Goal: Information Seeking & Learning: Learn about a topic

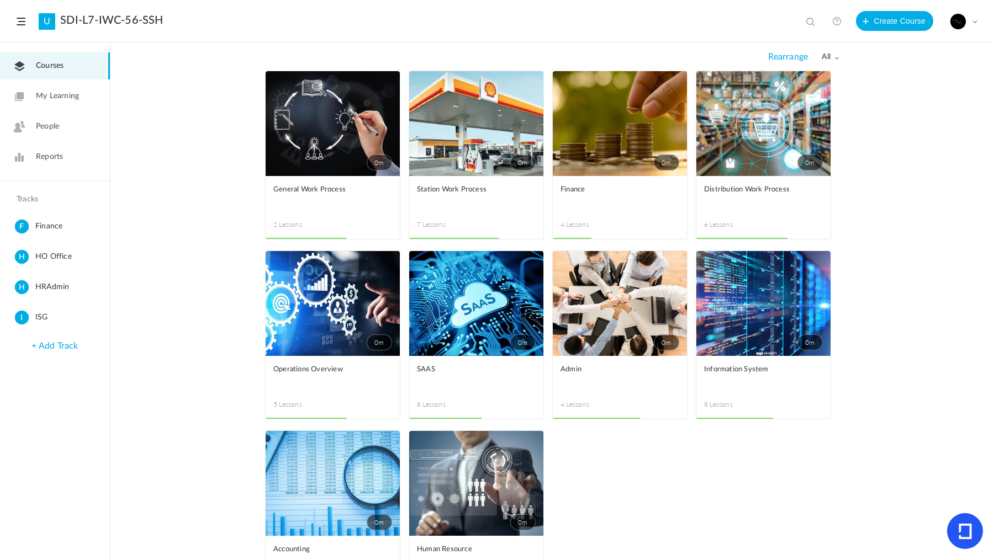
click at [641, 151] on link "0m" at bounding box center [620, 123] width 134 height 105
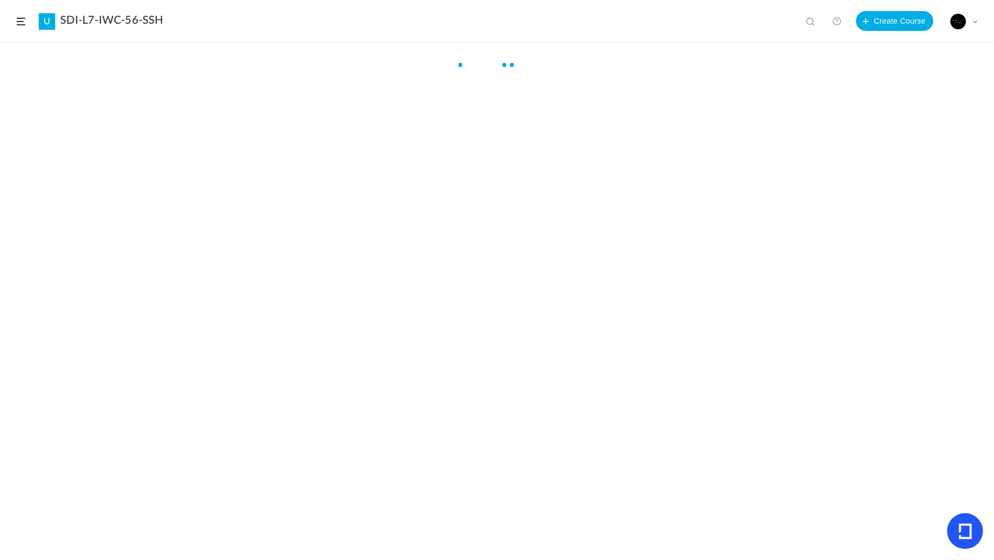
click at [641, 151] on div at bounding box center [497, 318] width 994 height 517
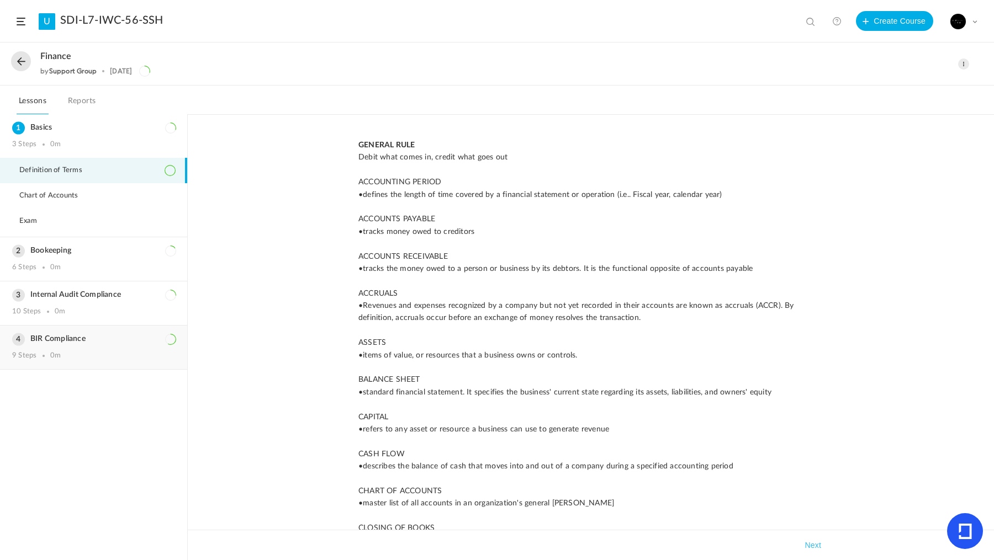
click at [101, 346] on div "BIR Compliance 9 Steps 0m" at bounding box center [93, 348] width 187 height 44
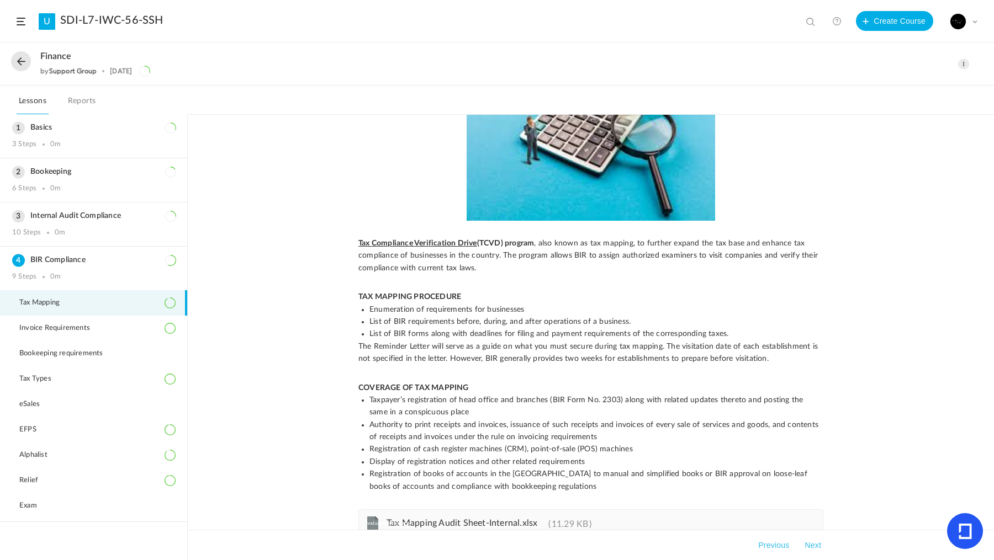
scroll to position [108, 0]
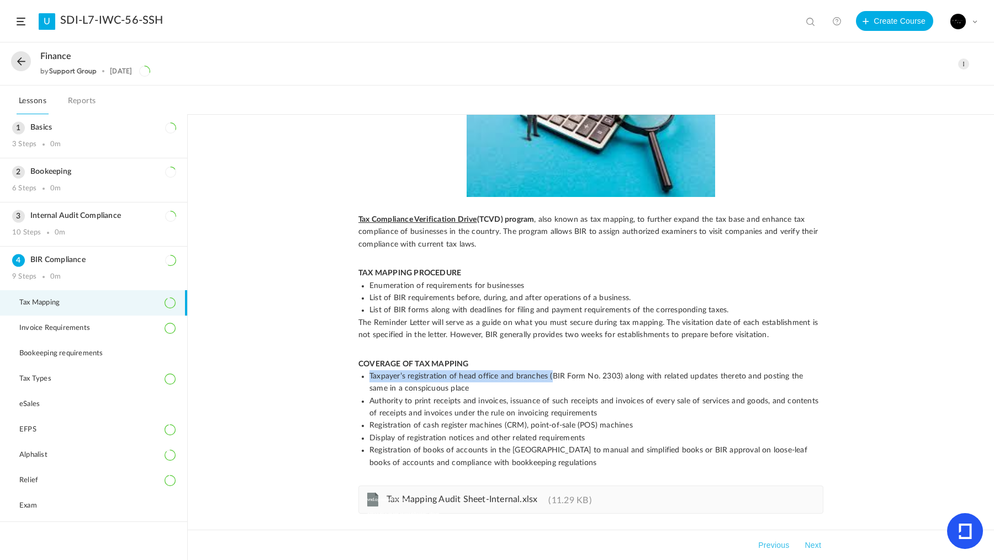
drag, startPoint x: 552, startPoint y: 374, endPoint x: 615, endPoint y: 369, distance: 63.1
click at [615, 369] on p "COVERAGE OF TAX MAPPING Taxpayer’s registration of head office and branches (BI…" at bounding box center [590, 414] width 465 height 112
drag, startPoint x: 616, startPoint y: 373, endPoint x: 551, endPoint y: 372, distance: 65.2
click at [551, 373] on span "Taxpayer’s registration of head office and branches (BIR Form No. 2303) along w…" at bounding box center [587, 383] width 436 height 20
copy span "BIR Form No. 2303"
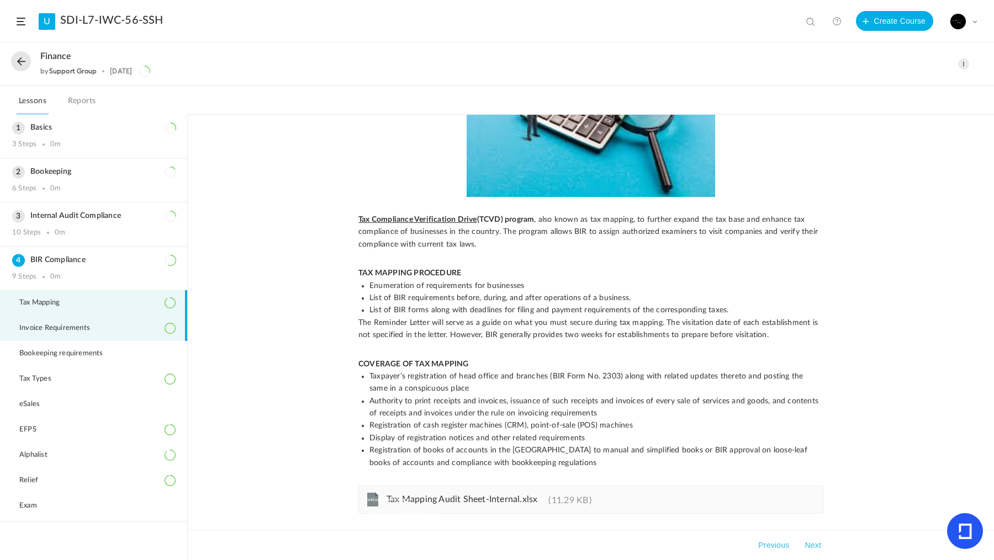
click at [108, 332] on li "Invoice Requirements" at bounding box center [93, 328] width 187 height 25
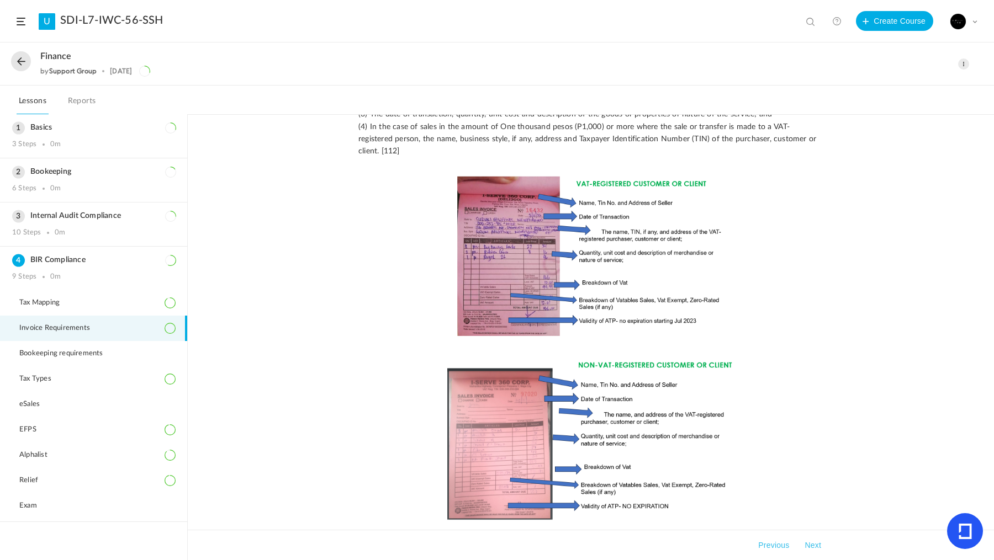
scroll to position [528, 0]
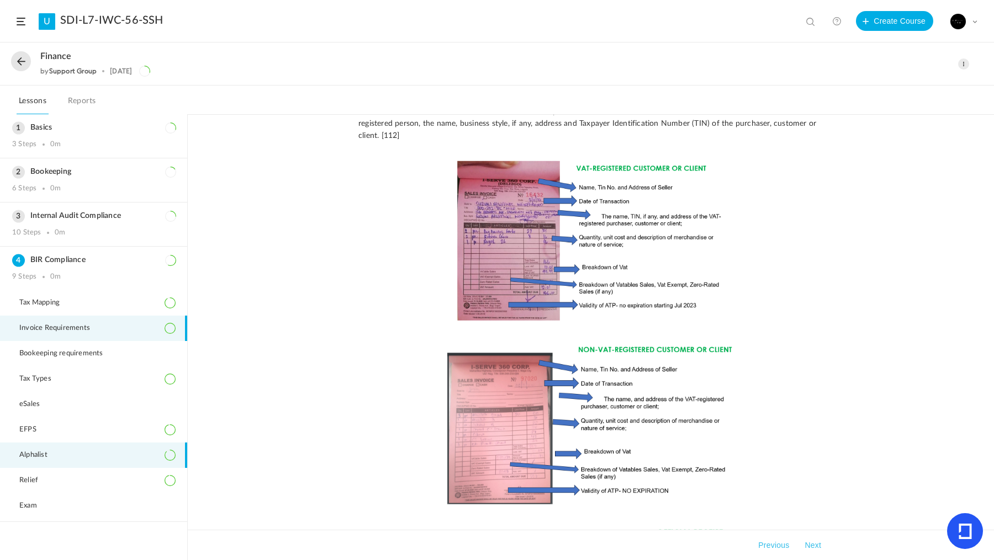
click at [127, 448] on li "Alphalist" at bounding box center [93, 455] width 187 height 25
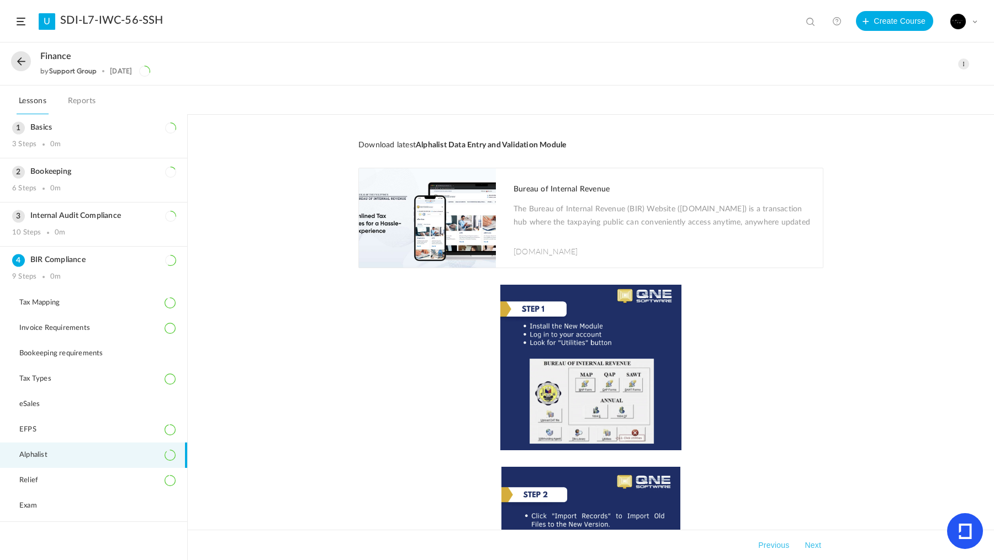
click at [18, 21] on span at bounding box center [21, 22] width 9 height 8
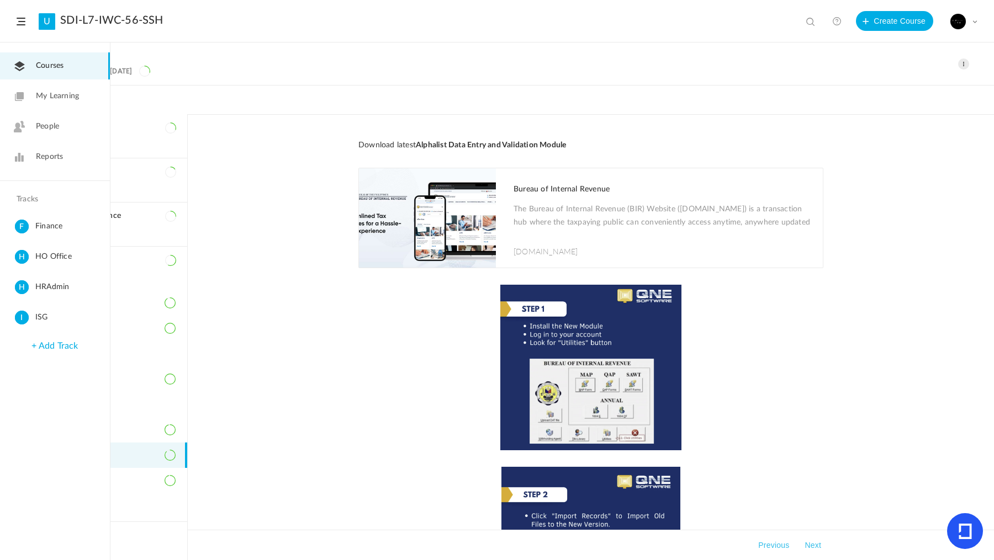
click at [52, 317] on span "ISG" at bounding box center [70, 318] width 70 height 14
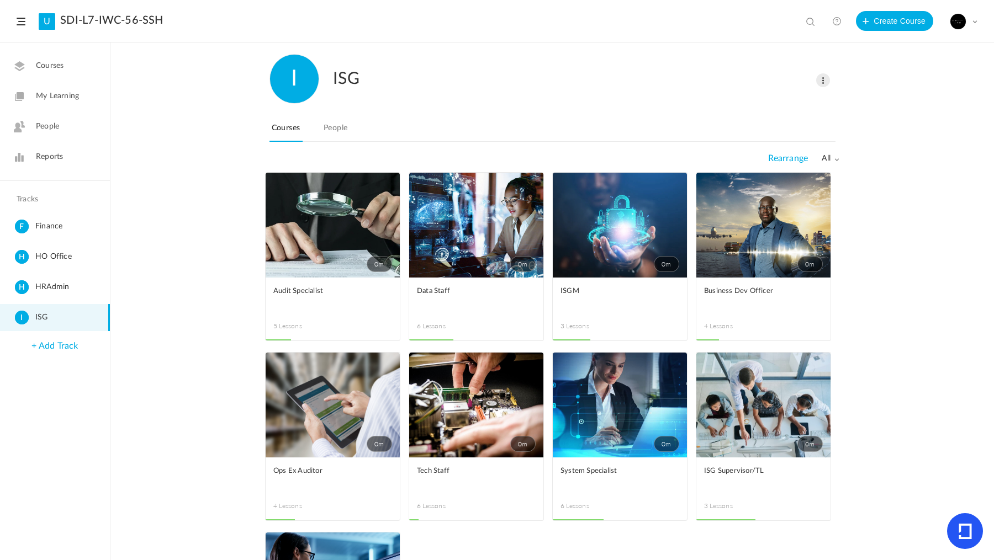
click at [329, 236] on link "0m" at bounding box center [333, 225] width 134 height 105
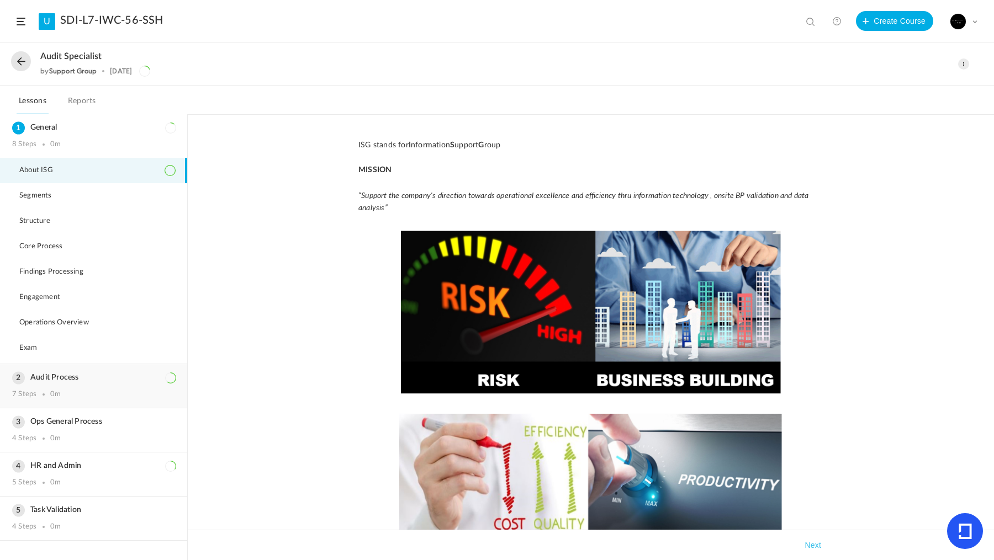
click at [121, 391] on div "7 Steps 0m" at bounding box center [93, 394] width 163 height 9
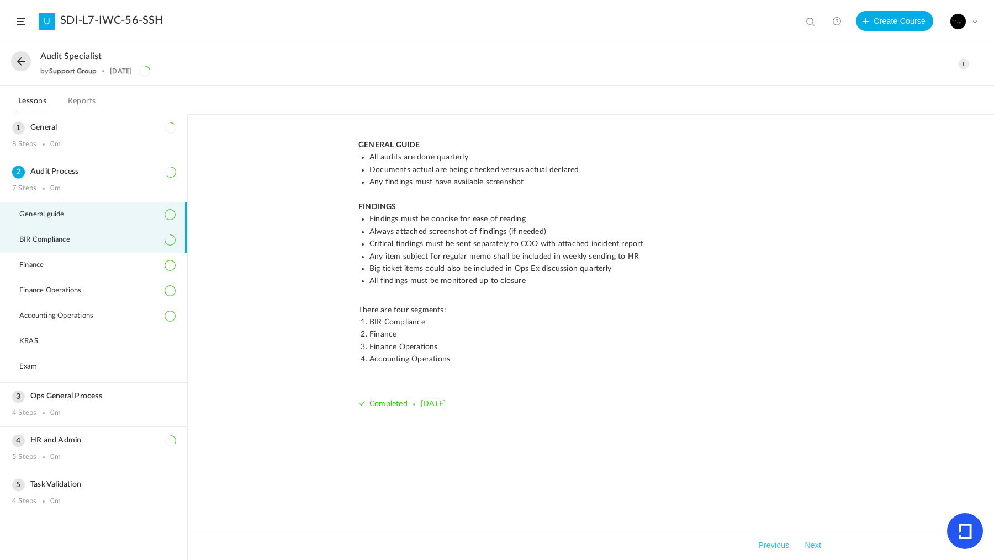
click at [94, 240] on li "BIR Compliance" at bounding box center [93, 239] width 187 height 25
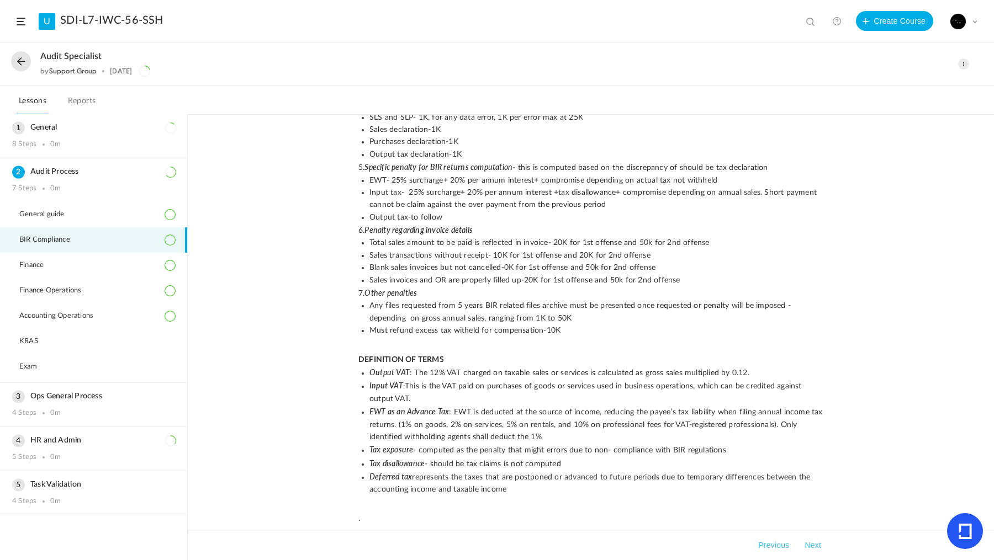
scroll to position [431, 0]
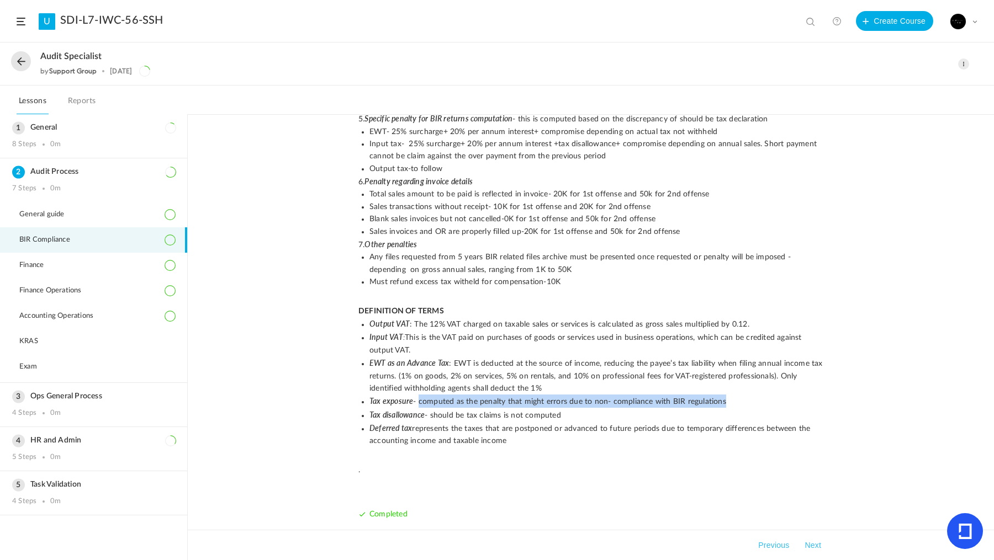
drag, startPoint x: 417, startPoint y: 398, endPoint x: 723, endPoint y: 396, distance: 306.4
click at [723, 396] on li "Tax exposure - computed as the penalty that might errors due to non- compliance…" at bounding box center [596, 401] width 454 height 13
copy span "computed as the penalty that might errors due to non- compliance with BIR regul…"
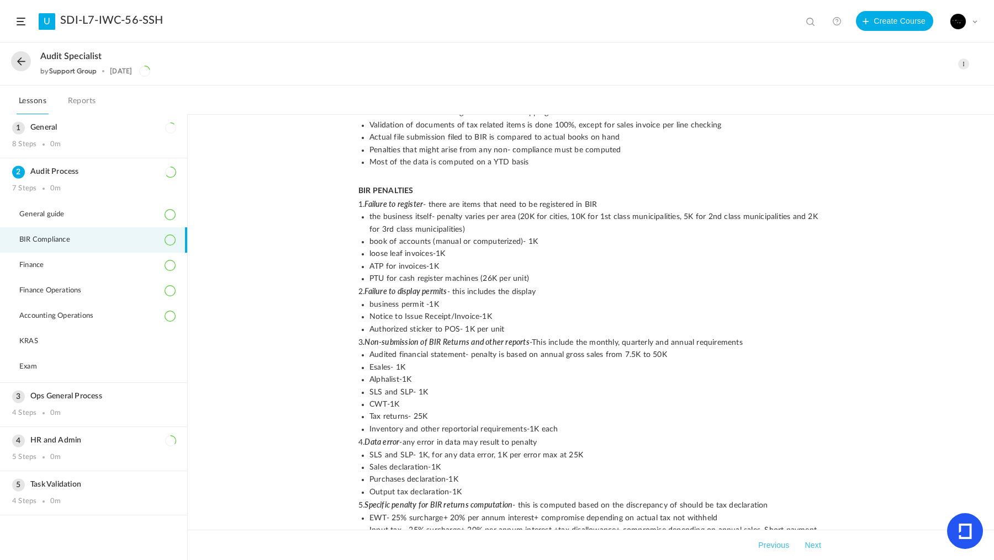
scroll to position [57, 0]
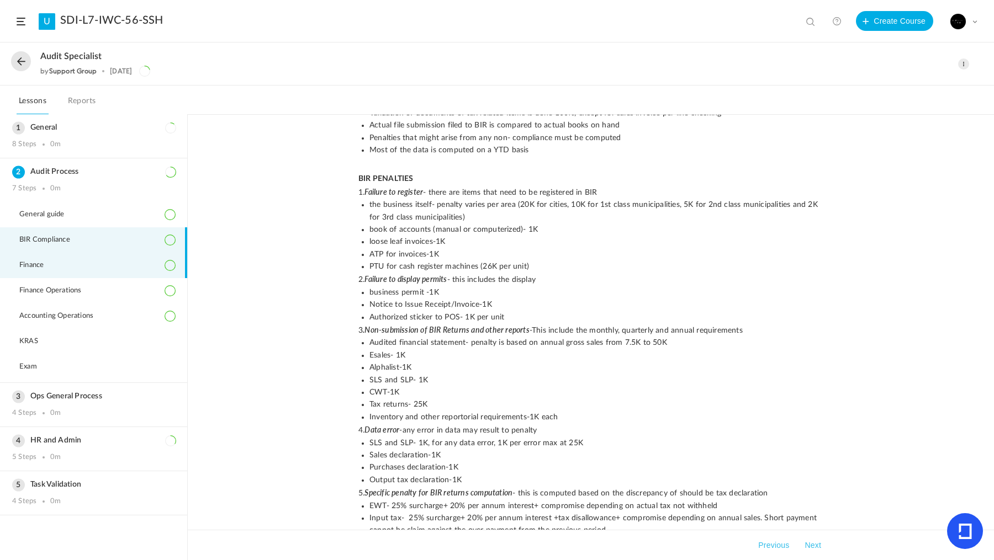
click at [73, 261] on li "Finance" at bounding box center [93, 265] width 187 height 25
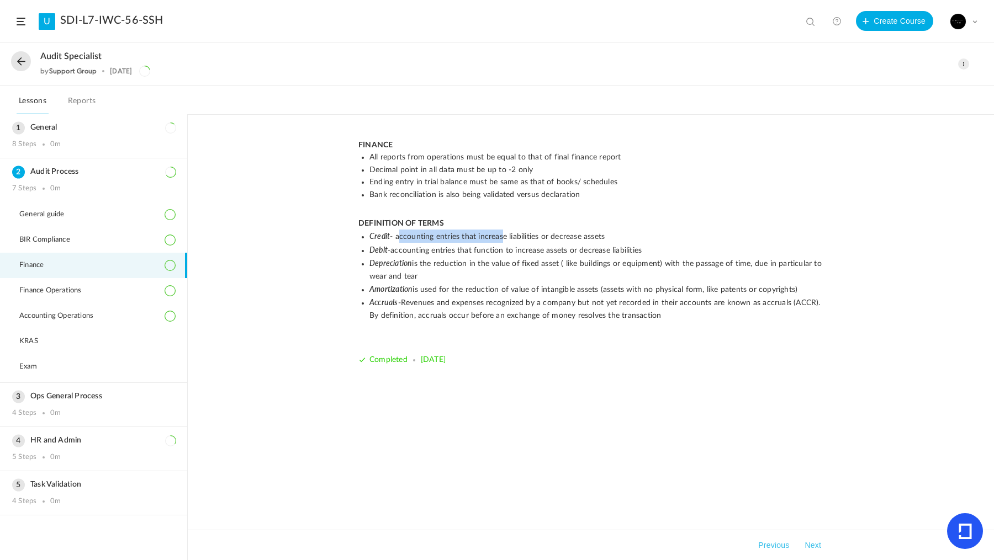
drag, startPoint x: 398, startPoint y: 235, endPoint x: 503, endPoint y: 232, distance: 105.0
click at [503, 232] on li "Credit - accounting entries that increase liabilities or decrease assets" at bounding box center [596, 236] width 454 height 13
drag, startPoint x: 396, startPoint y: 235, endPoint x: 603, endPoint y: 232, distance: 207.1
click at [603, 232] on li "Credit - accounting entries that increase liabilities or decrease assets" at bounding box center [596, 236] width 454 height 13
copy li "accounting entries that increase liabilities or decrease assets"
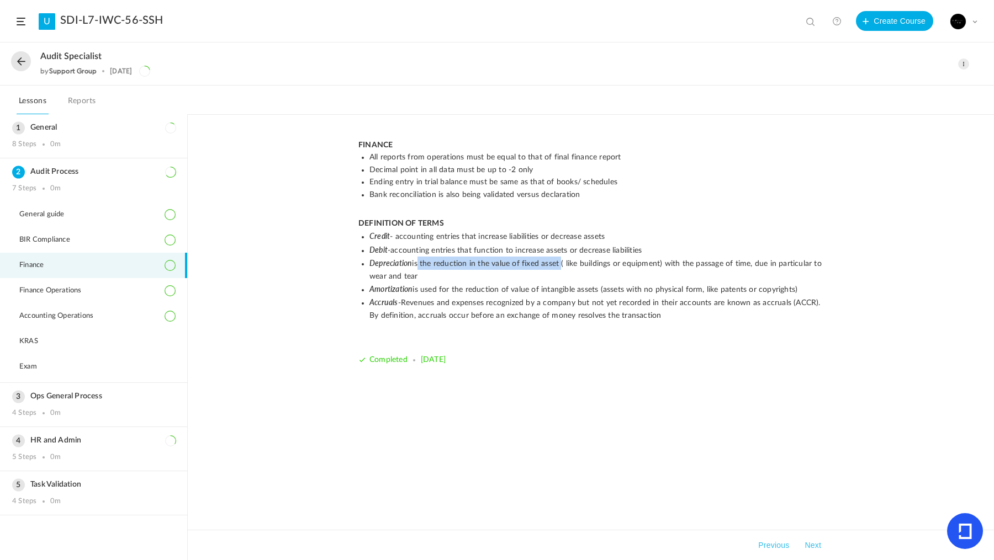
drag, startPoint x: 416, startPoint y: 263, endPoint x: 559, endPoint y: 263, distance: 143.0
click at [559, 263] on li "Depreciation is the reduction in the value of fixed asset ( like buildings or e…" at bounding box center [596, 270] width 454 height 26
copy li "s the reduction in the value of fixed asset"
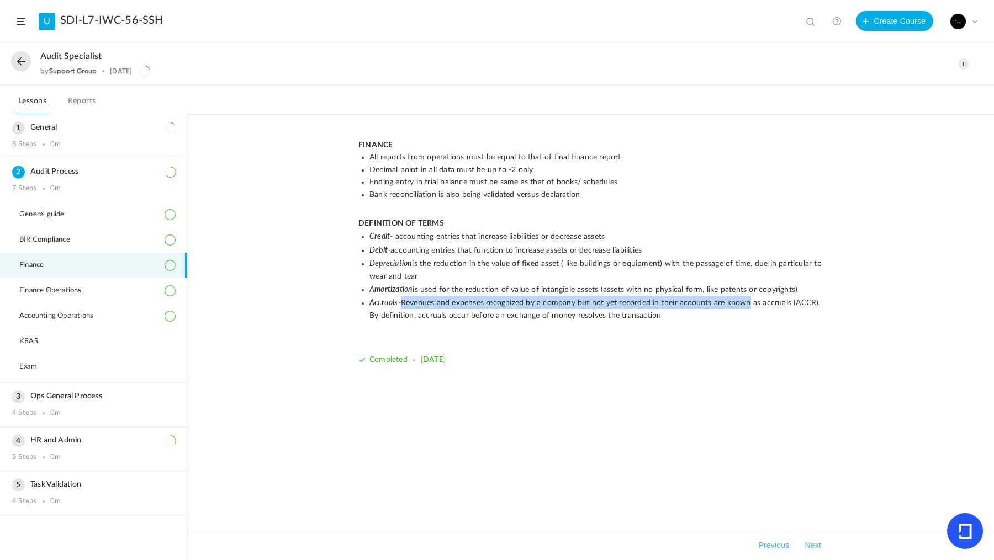
drag, startPoint x: 402, startPoint y: 299, endPoint x: 744, endPoint y: 299, distance: 342.3
click at [744, 299] on li "Accruals -Revenues and expenses recognized by a company but not yet recorded in…" at bounding box center [596, 309] width 454 height 26
copy li "Revenues and expenses recognized by a company but not yet recorded in their acc…"
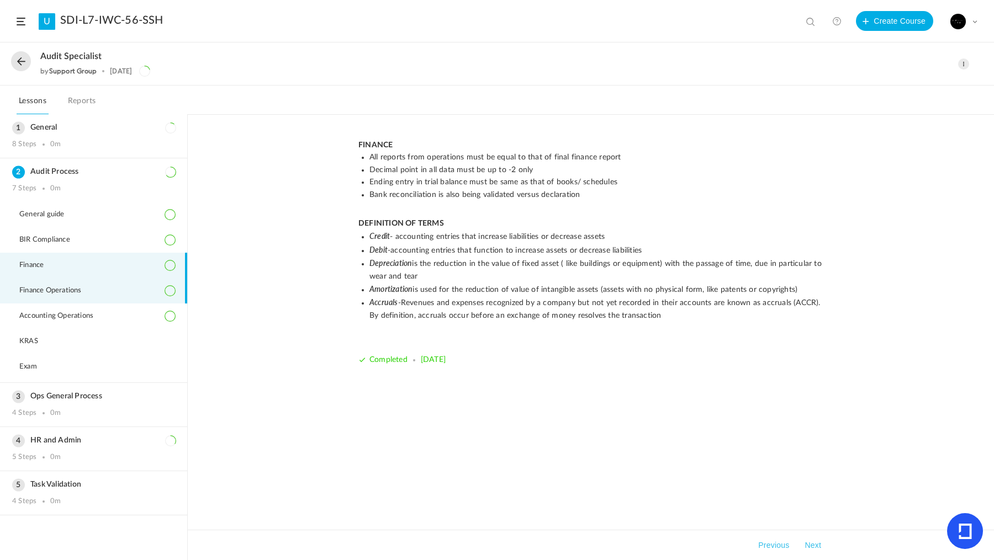
click at [128, 292] on li "Finance Operations" at bounding box center [93, 290] width 187 height 25
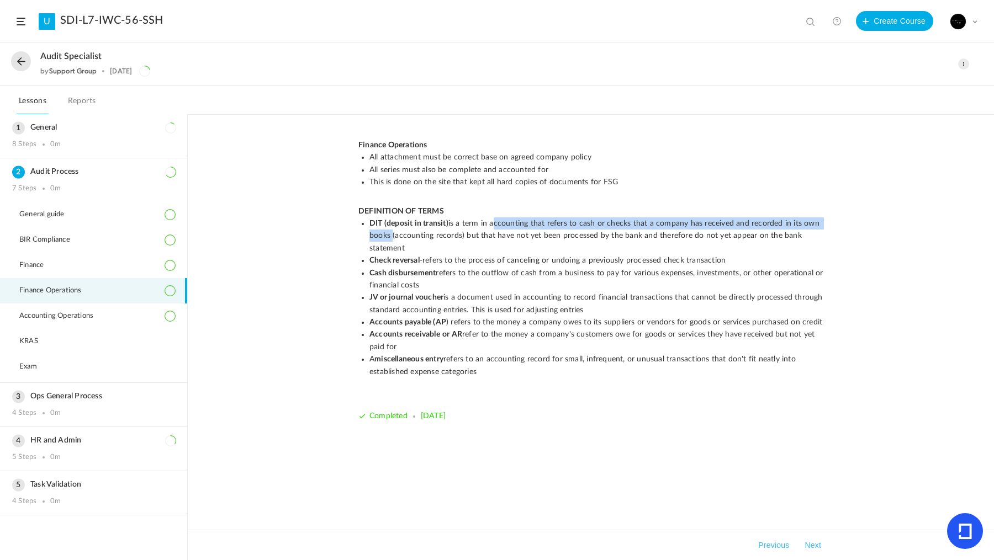
drag, startPoint x: 493, startPoint y: 222, endPoint x: 391, endPoint y: 235, distance: 102.5
click at [391, 235] on li "DIT (deposit in transit) is a term in accounting that refers to cash or checks …" at bounding box center [596, 236] width 454 height 37
copy li "ccounting that refers to cash or checks that a company has received and recorde…"
drag, startPoint x: 488, startPoint y: 223, endPoint x: 686, endPoint y: 230, distance: 197.8
click at [686, 230] on li "DIT (deposit in transit) is a term in accounting that refers to cash or checks …" at bounding box center [596, 236] width 454 height 37
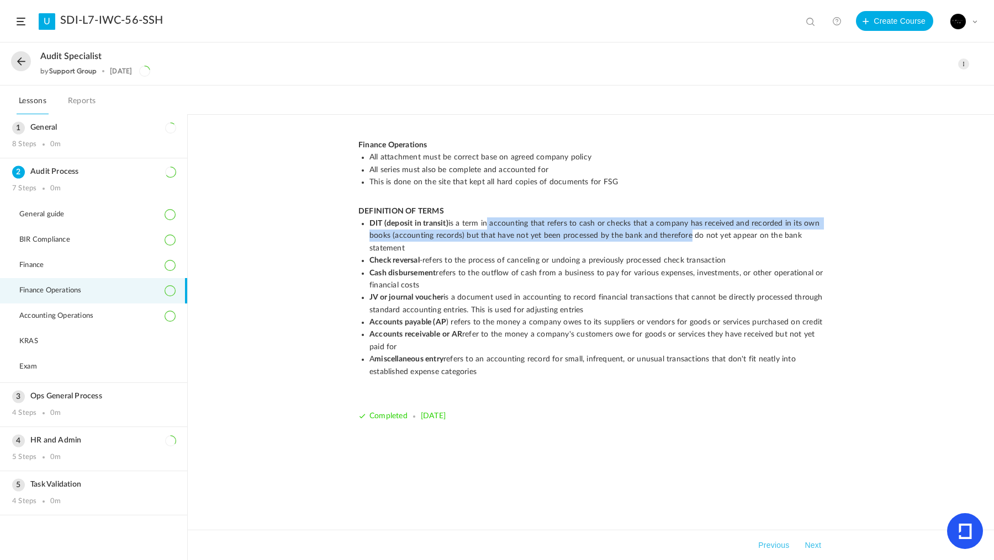
drag, startPoint x: 451, startPoint y: 358, endPoint x: 490, endPoint y: 375, distance: 42.8
click at [490, 375] on li "A miscellaneous entry refers to an accounting record for small, infrequent, or …" at bounding box center [596, 365] width 454 height 25
drag, startPoint x: 449, startPoint y: 357, endPoint x: 488, endPoint y: 374, distance: 42.3
click at [488, 374] on li "A miscellaneous entry refers to an accounting record for small, infrequent, or …" at bounding box center [596, 365] width 454 height 25
copy li "refers to an accounting record for small, infrequent, or unusual transactions t…"
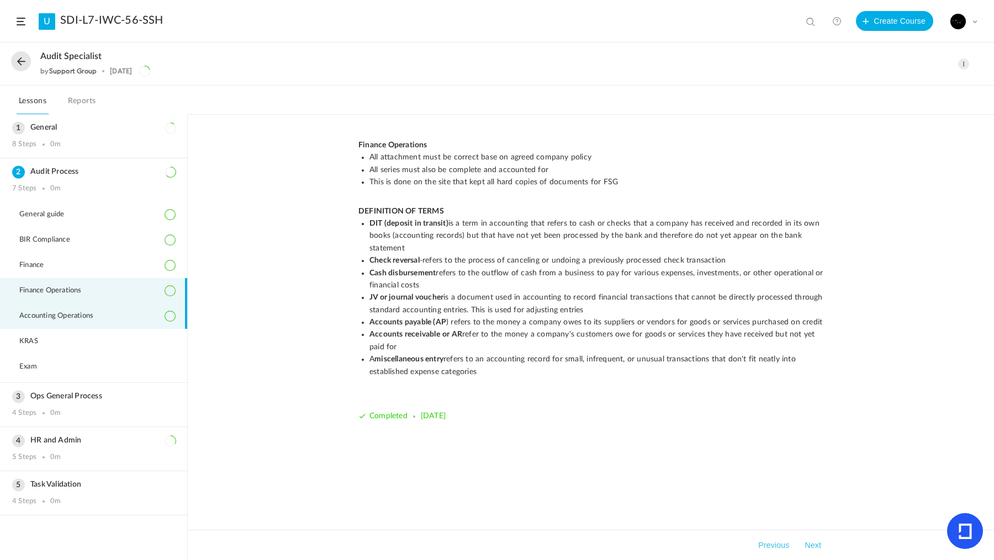
click at [71, 322] on li "Accounting Operations" at bounding box center [93, 316] width 187 height 25
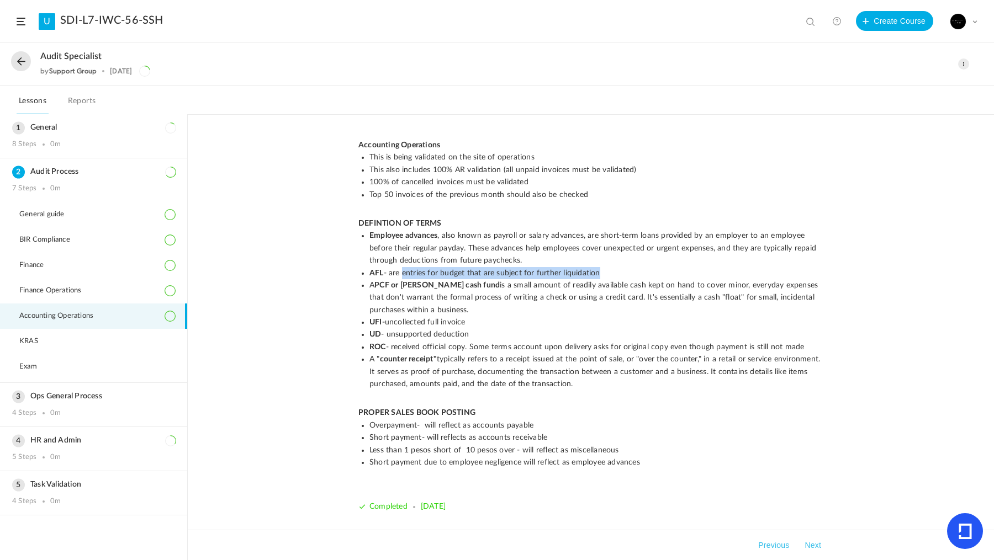
drag, startPoint x: 401, startPoint y: 272, endPoint x: 602, endPoint y: 269, distance: 201.0
click at [602, 269] on li "AFL - are entries for budget that are subject for further liquidation" at bounding box center [596, 273] width 454 height 12
copy li "entries for budget that are subject for further liquidation"
